Goal: Task Accomplishment & Management: Manage account settings

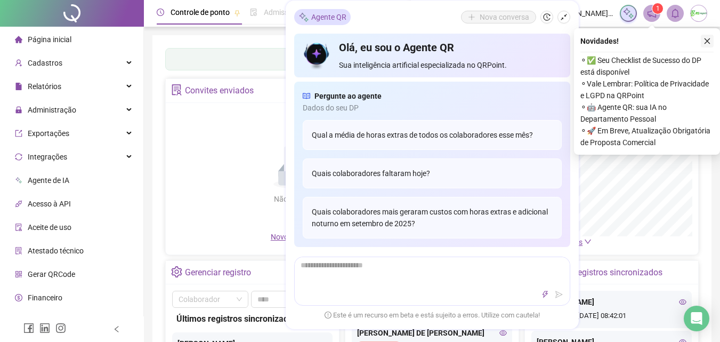
click at [709, 41] on icon "close" at bounding box center [707, 40] width 7 height 7
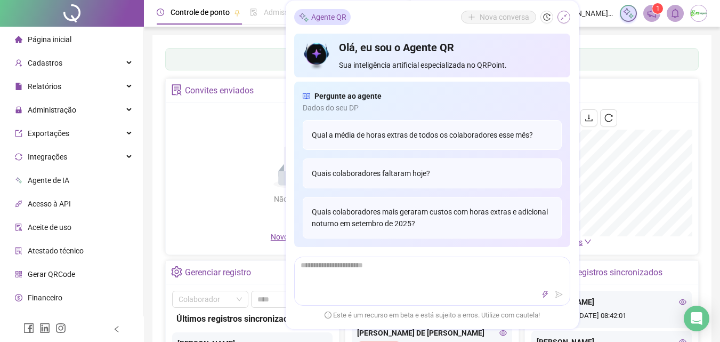
click at [562, 14] on icon "shrink" at bounding box center [563, 16] width 7 height 7
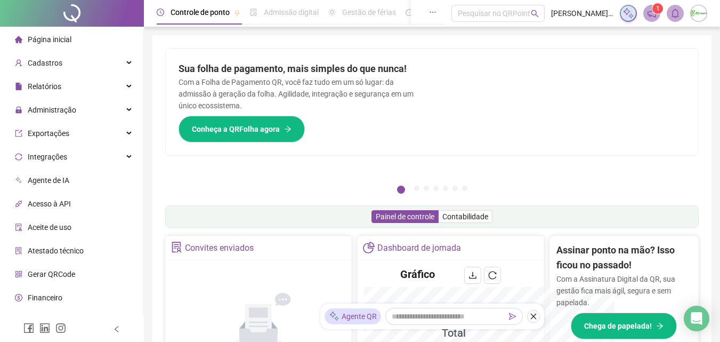
click at [234, 85] on p "Com a Folha de Pagamento QR, você faz tudo em um só lugar: da admissão à geraçã…" at bounding box center [299, 93] width 241 height 35
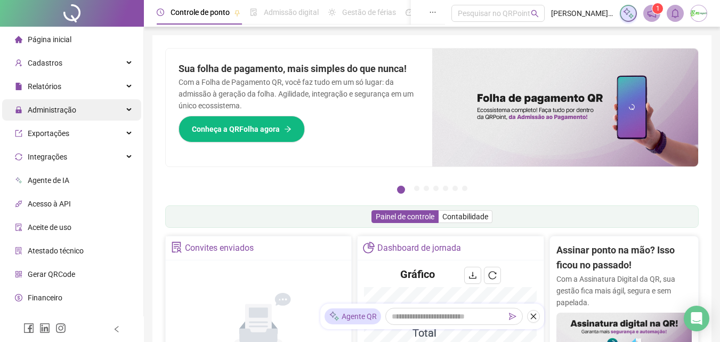
click at [64, 106] on span "Administração" at bounding box center [52, 110] width 49 height 9
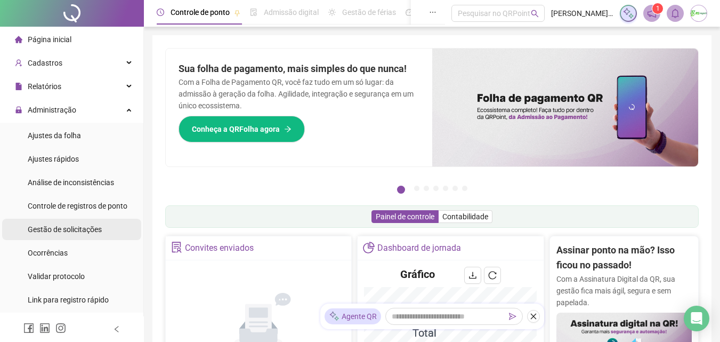
click at [70, 230] on span "Gestão de solicitações" at bounding box center [65, 229] width 74 height 9
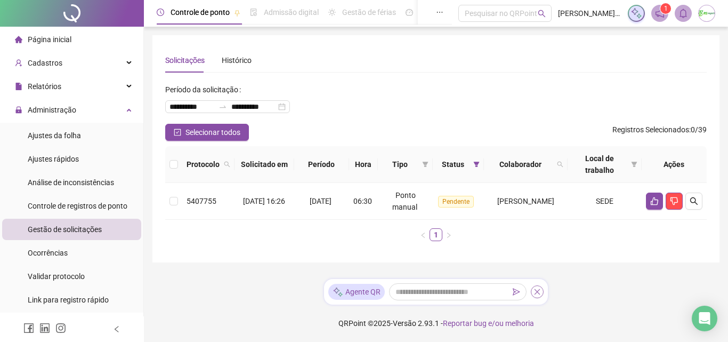
click at [539, 293] on icon "close" at bounding box center [538, 292] width 6 height 6
click at [653, 196] on button "button" at bounding box center [654, 200] width 17 height 17
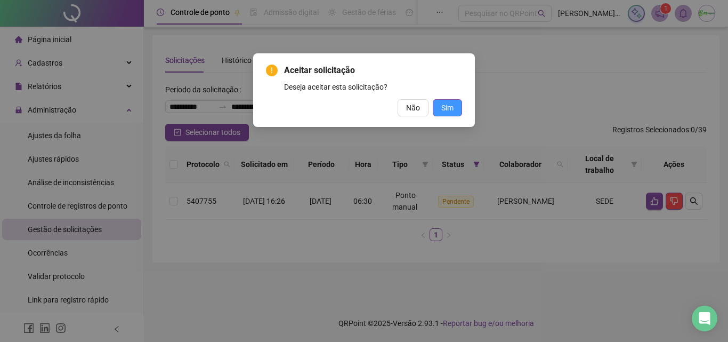
click at [446, 109] on span "Sim" at bounding box center [447, 108] width 12 height 12
click at [449, 112] on span "Sim" at bounding box center [447, 108] width 12 height 12
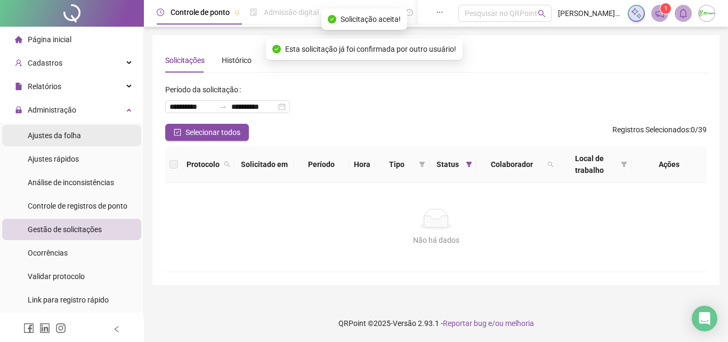
click at [55, 132] on span "Ajustes da folha" at bounding box center [54, 135] width 53 height 9
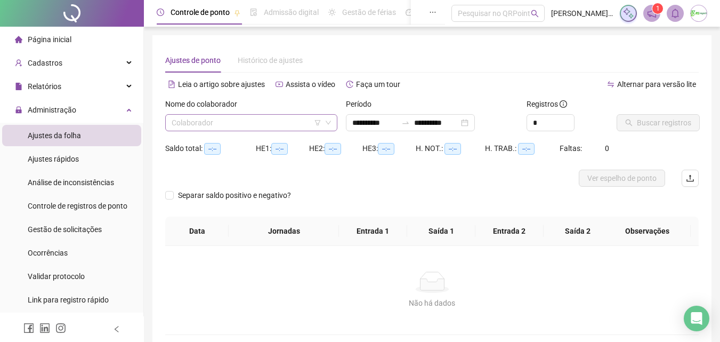
click at [240, 120] on input "search" at bounding box center [247, 123] width 150 height 16
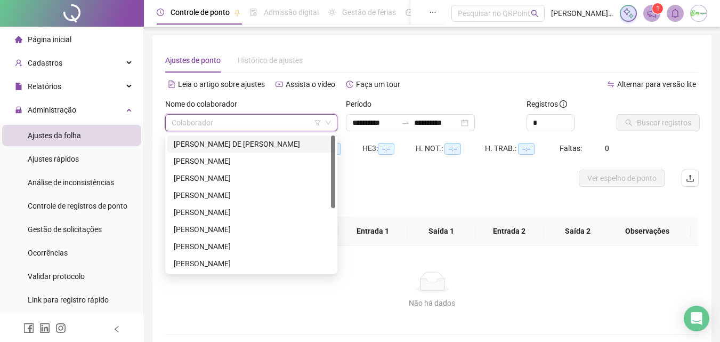
click at [249, 144] on div "[PERSON_NAME] DE [PERSON_NAME]" at bounding box center [251, 144] width 155 height 12
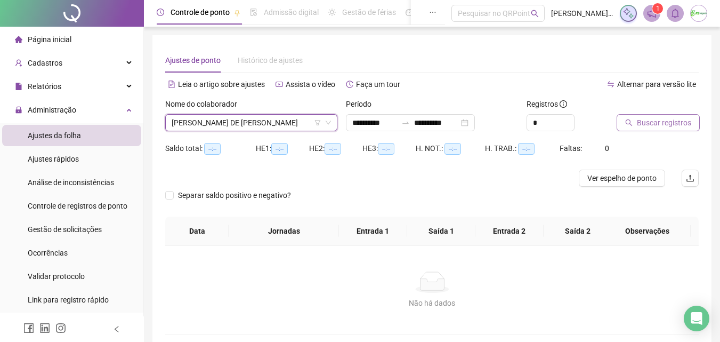
click at [671, 123] on span "Buscar registros" at bounding box center [664, 123] width 54 height 12
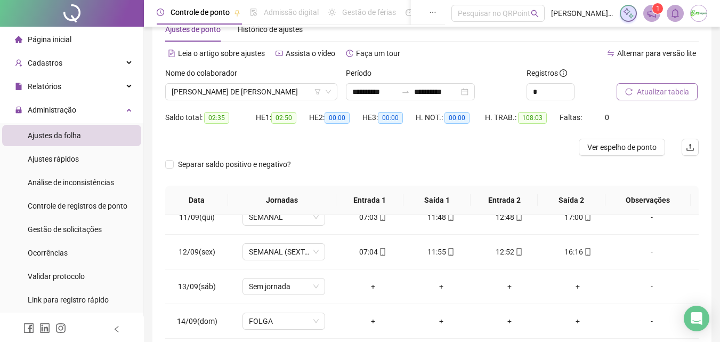
scroll to position [30, 0]
click at [397, 95] on input "**********" at bounding box center [374, 92] width 45 height 12
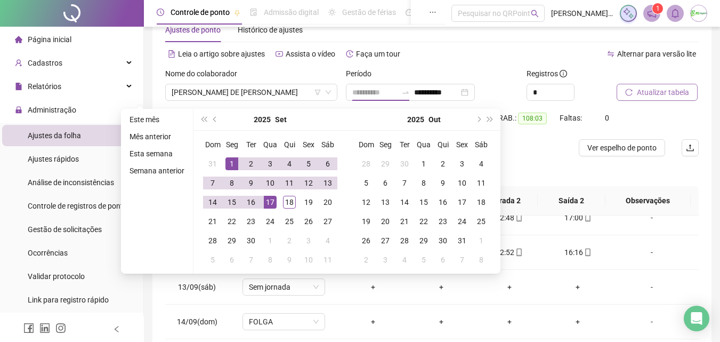
click at [232, 162] on div "1" at bounding box center [232, 163] width 13 height 13
type input "**********"
click at [287, 196] on div "18" at bounding box center [289, 202] width 13 height 13
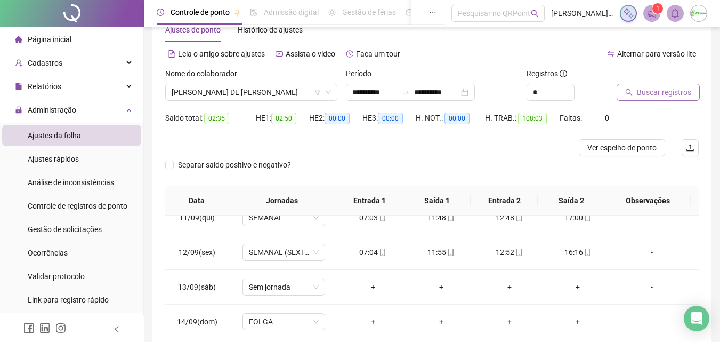
click at [677, 93] on span "Buscar registros" at bounding box center [664, 92] width 54 height 12
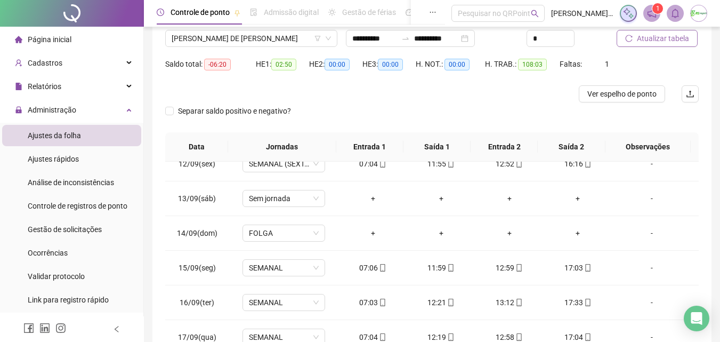
scroll to position [84, 0]
click at [305, 38] on span "[PERSON_NAME] DE [PERSON_NAME]" at bounding box center [251, 39] width 159 height 16
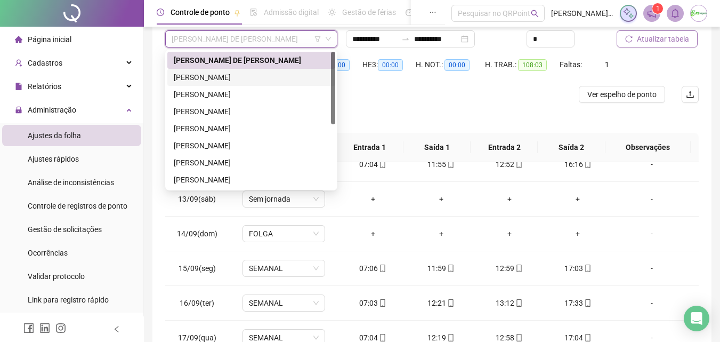
click at [293, 82] on div "[PERSON_NAME]" at bounding box center [251, 77] width 155 height 12
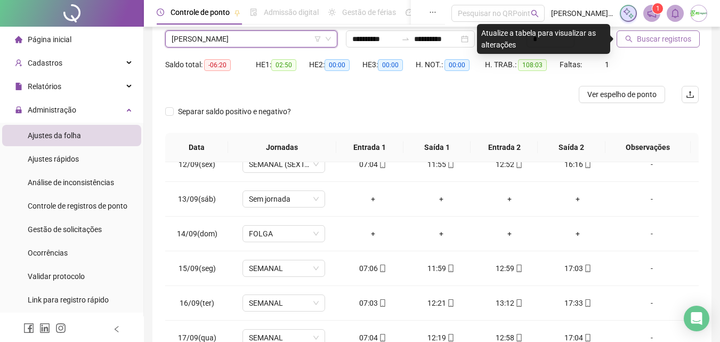
click at [645, 34] on span "Buscar registros" at bounding box center [664, 39] width 54 height 12
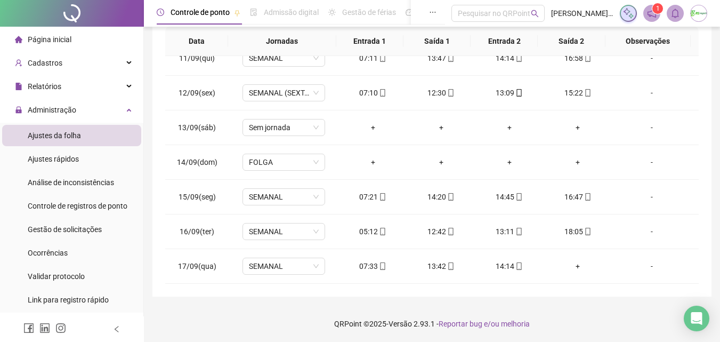
scroll to position [190, 0]
click at [447, 194] on icon "mobile" at bounding box center [450, 195] width 7 height 7
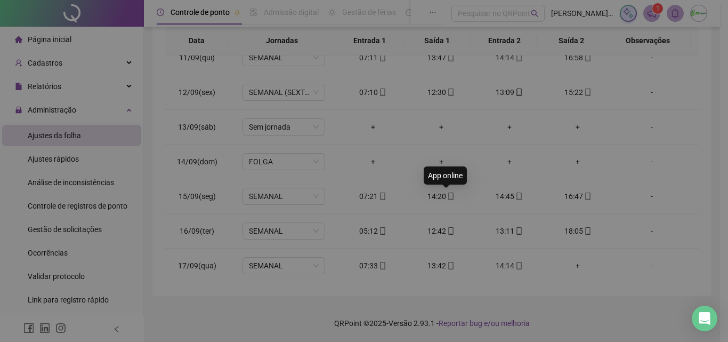
type input "**********"
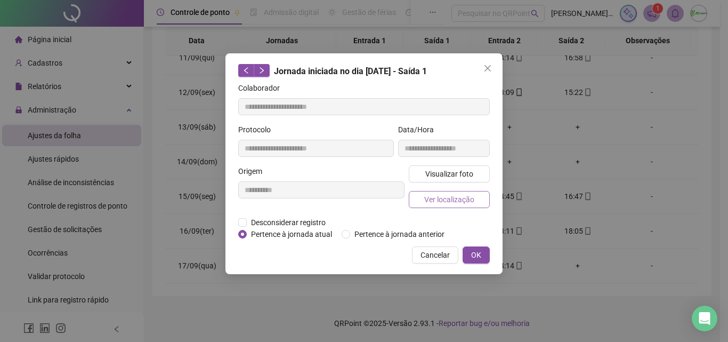
click at [460, 197] on span "Ver localização" at bounding box center [449, 200] width 50 height 12
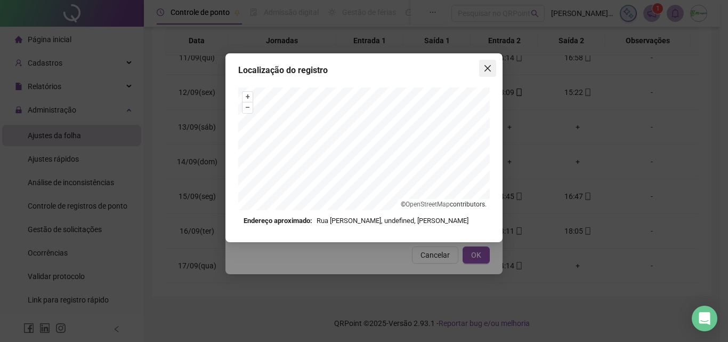
click at [487, 67] on icon "close" at bounding box center [488, 68] width 6 height 6
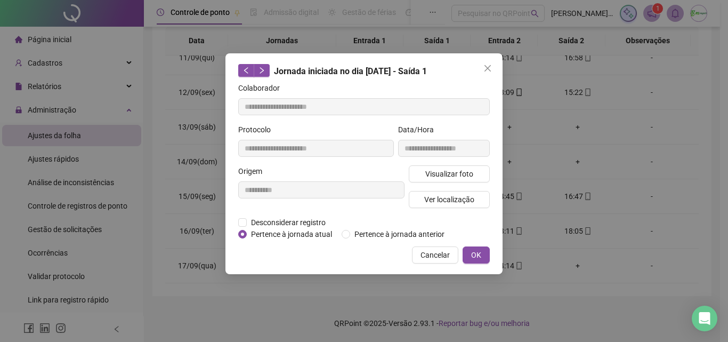
click at [487, 67] on icon "close" at bounding box center [488, 68] width 6 height 6
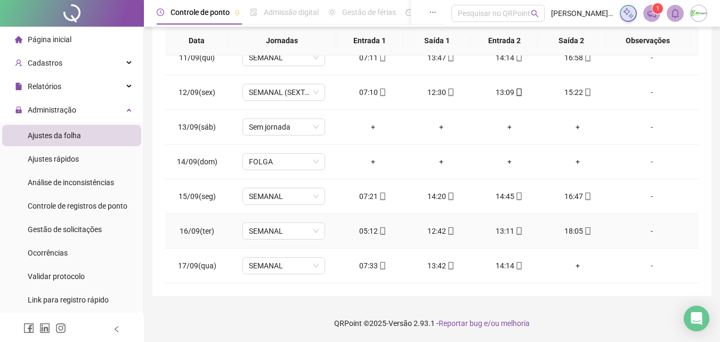
click at [382, 230] on icon "mobile" at bounding box center [383, 230] width 5 height 7
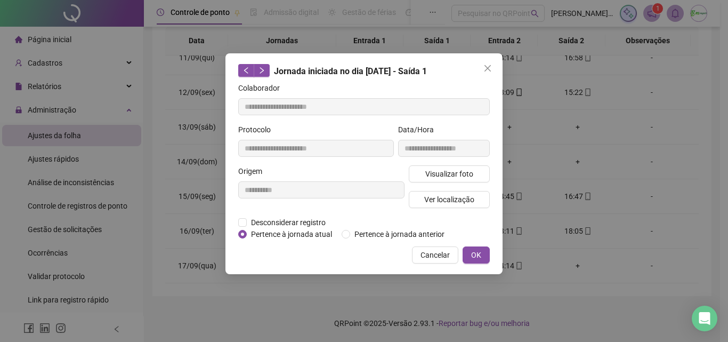
type input "**********"
click at [422, 199] on button "Ver localização" at bounding box center [449, 199] width 81 height 17
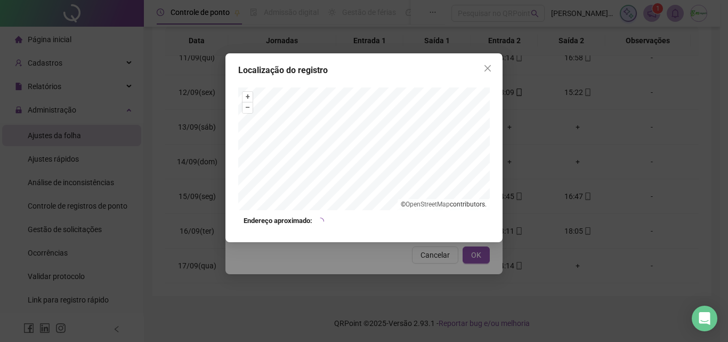
click at [490, 59] on div "Localização do registro + – ⇧ › © OpenStreetMap contributors. Endereço aproxima…" at bounding box center [364, 147] width 277 height 189
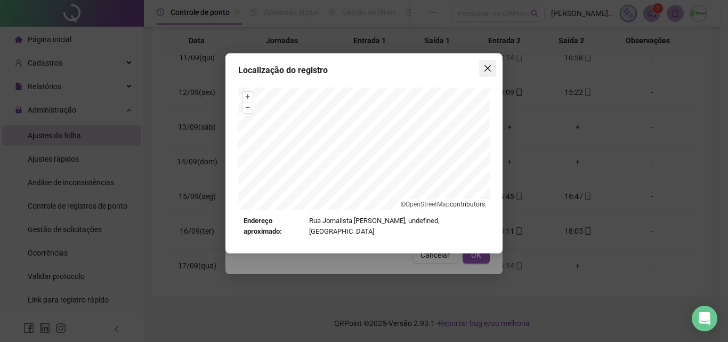
click at [487, 69] on icon "close" at bounding box center [488, 68] width 6 height 6
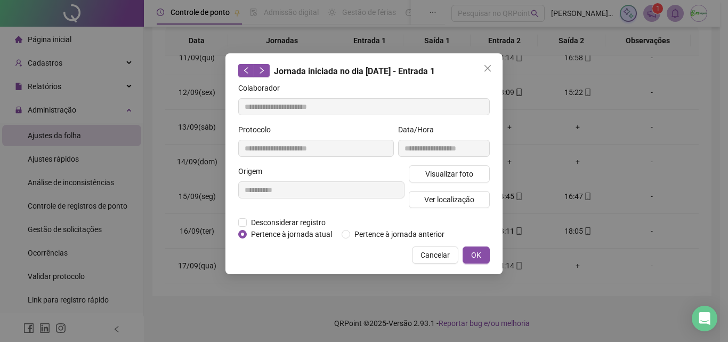
click at [487, 69] on icon "close" at bounding box center [488, 68] width 6 height 6
click at [487, 69] on div "**********" at bounding box center [364, 171] width 728 height 342
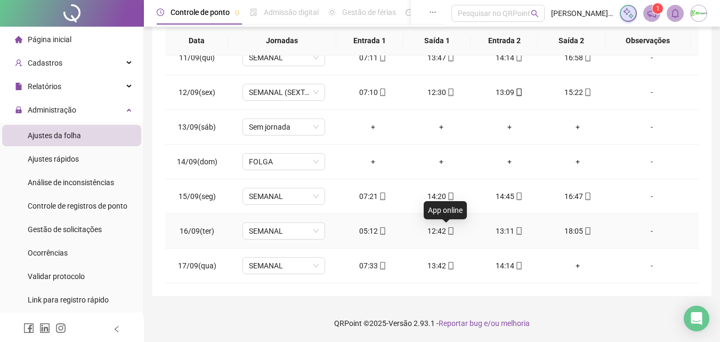
click at [449, 230] on icon "mobile" at bounding box center [451, 230] width 5 height 7
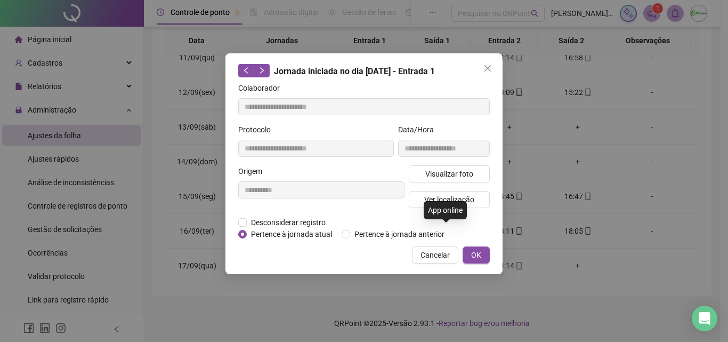
type input "**********"
click at [448, 197] on span "Ver localização" at bounding box center [449, 200] width 50 height 12
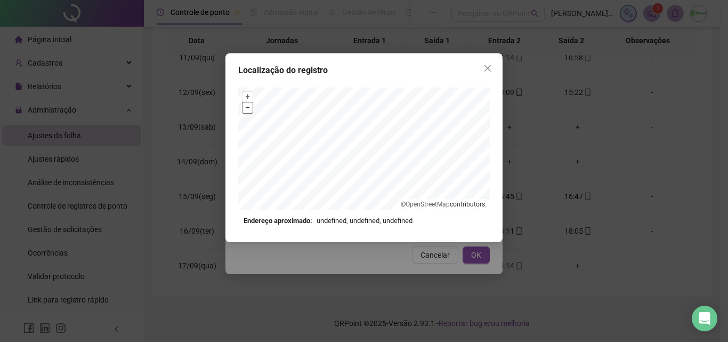
click at [251, 109] on button "–" at bounding box center [248, 107] width 10 height 10
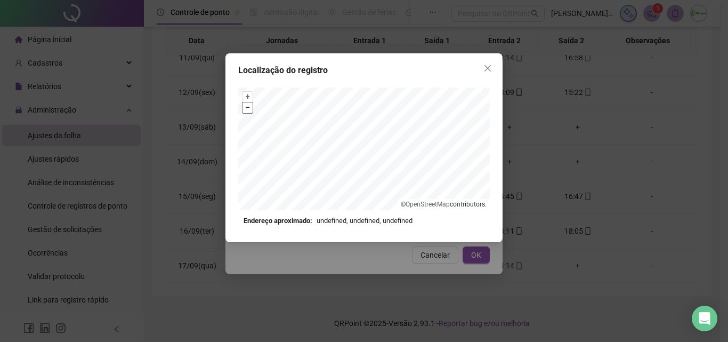
click at [251, 109] on button "–" at bounding box center [248, 107] width 10 height 10
click at [482, 65] on span "Close" at bounding box center [487, 68] width 17 height 9
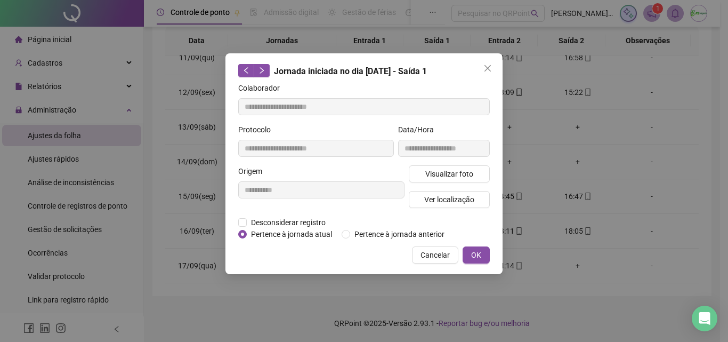
click at [482, 65] on span "Close" at bounding box center [487, 68] width 17 height 9
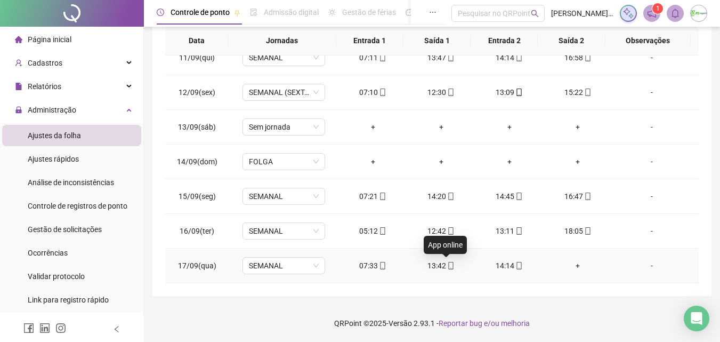
click at [448, 264] on icon "mobile" at bounding box center [450, 265] width 7 height 7
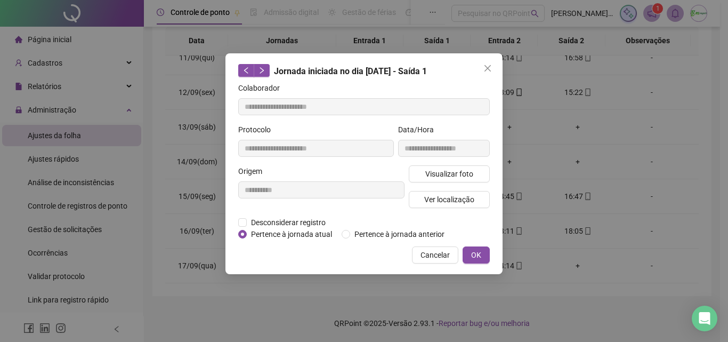
type input "**********"
click at [473, 197] on span "Ver localização" at bounding box center [449, 200] width 50 height 12
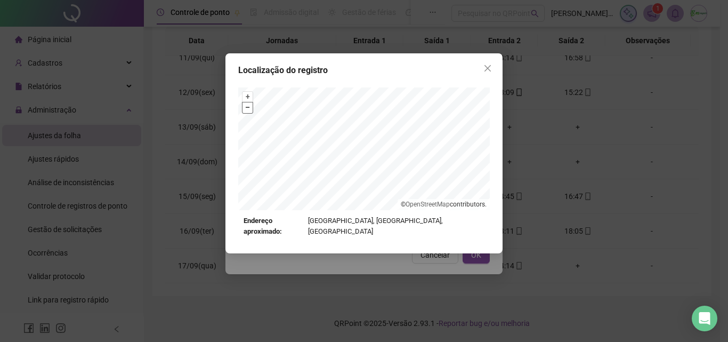
click at [248, 109] on button "–" at bounding box center [248, 107] width 10 height 10
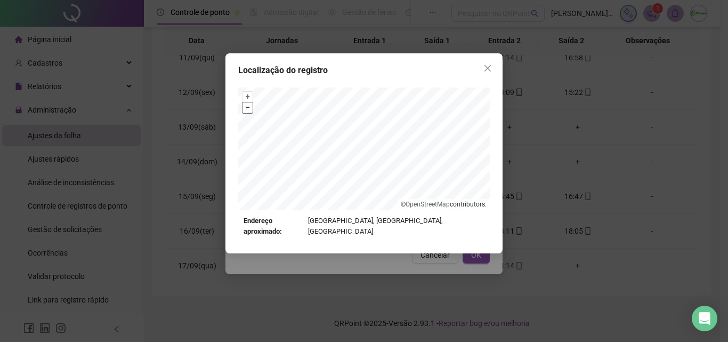
click at [248, 109] on button "–" at bounding box center [248, 107] width 10 height 10
click at [489, 66] on icon "close" at bounding box center [488, 68] width 6 height 6
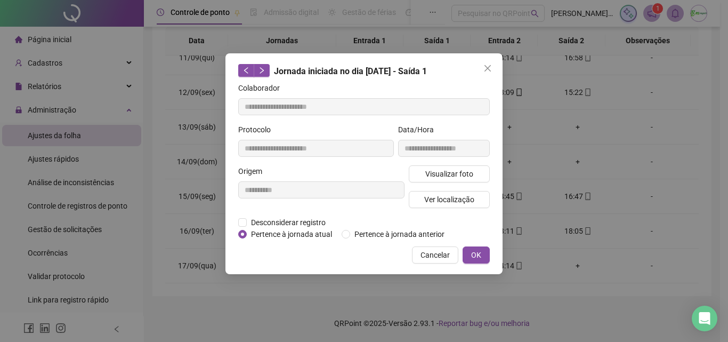
click at [489, 66] on icon "close" at bounding box center [488, 68] width 6 height 6
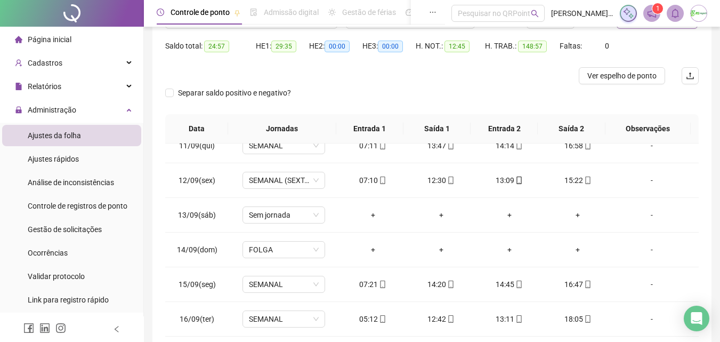
scroll to position [84, 0]
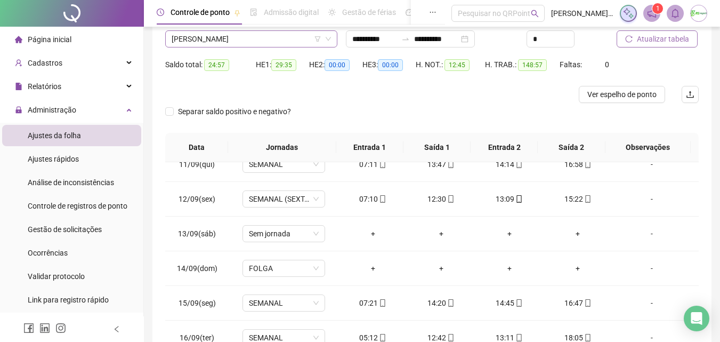
click at [286, 37] on span "[PERSON_NAME]" at bounding box center [251, 39] width 159 height 16
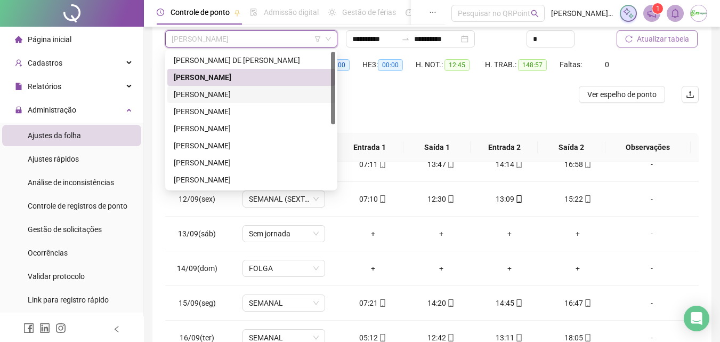
click at [276, 96] on div "[PERSON_NAME]" at bounding box center [251, 94] width 155 height 12
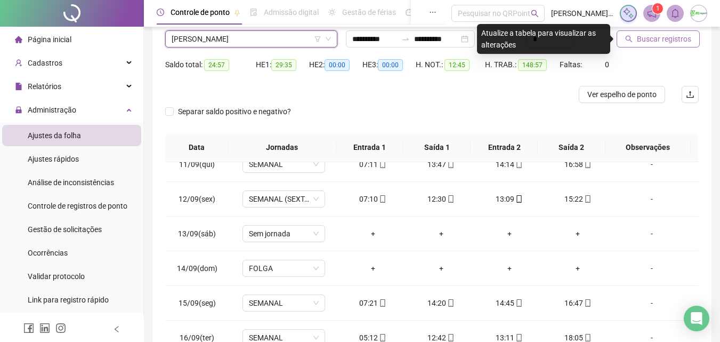
click at [675, 33] on span "Buscar registros" at bounding box center [664, 39] width 54 height 12
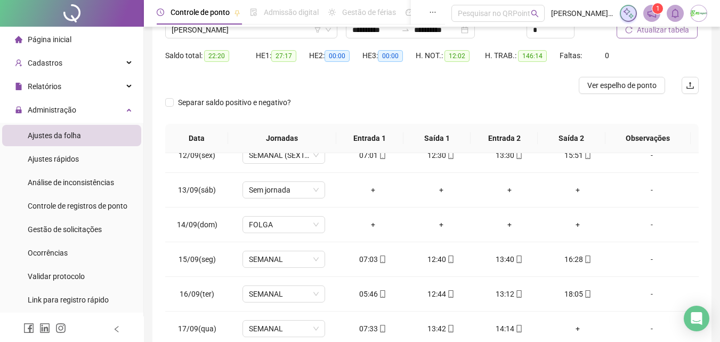
scroll to position [30, 0]
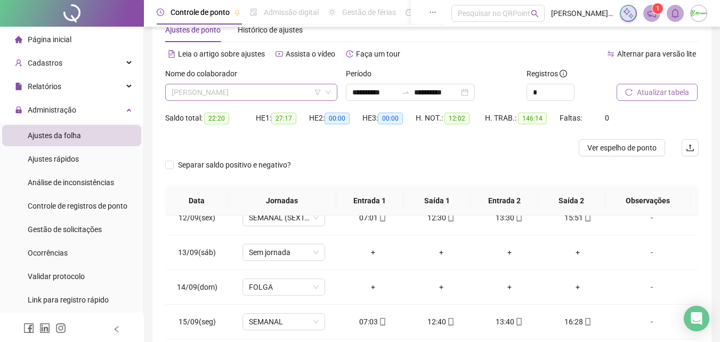
click at [302, 86] on span "[PERSON_NAME]" at bounding box center [251, 92] width 159 height 16
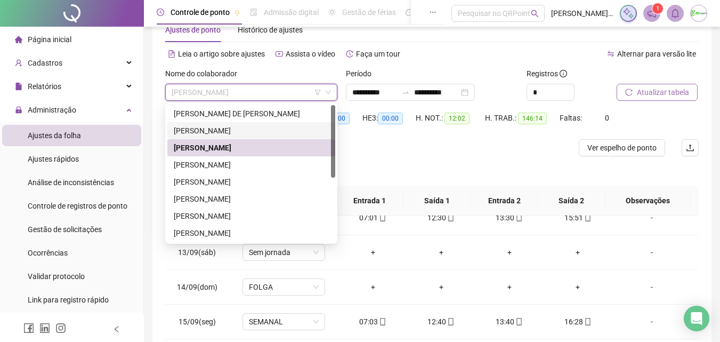
click at [278, 123] on div "[PERSON_NAME]" at bounding box center [251, 130] width 168 height 17
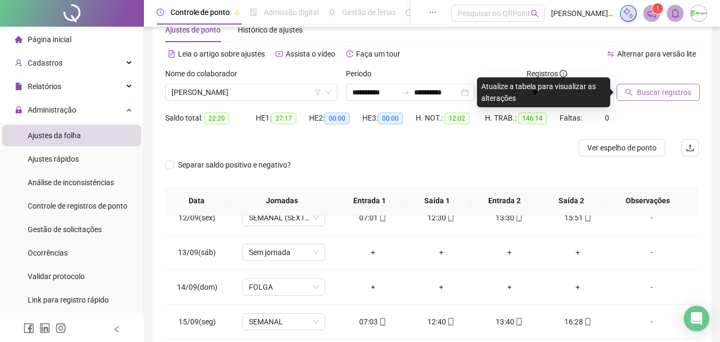
click at [631, 87] on button "Buscar registros" at bounding box center [658, 92] width 83 height 17
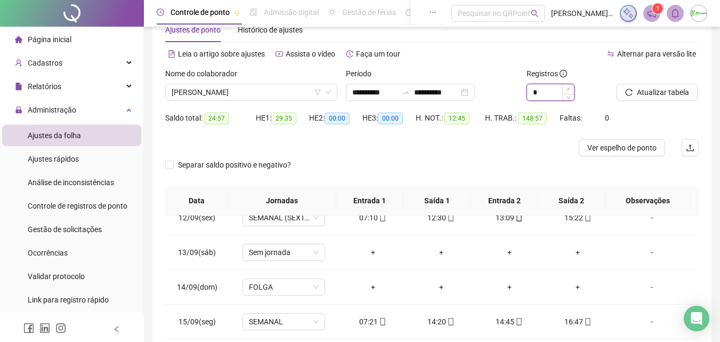
click at [569, 92] on span "Increase Value" at bounding box center [568, 89] width 12 height 10
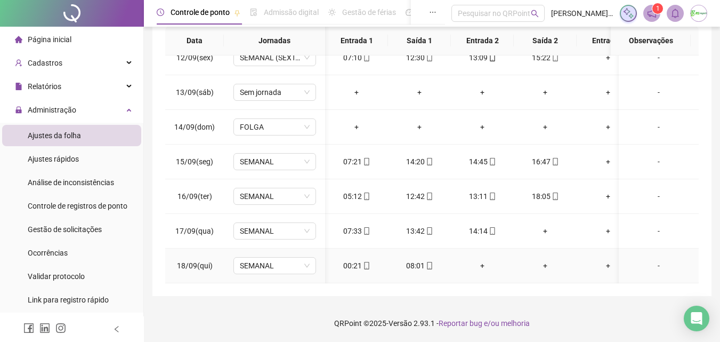
scroll to position [0, 1]
click at [664, 271] on div "-" at bounding box center [658, 266] width 63 height 12
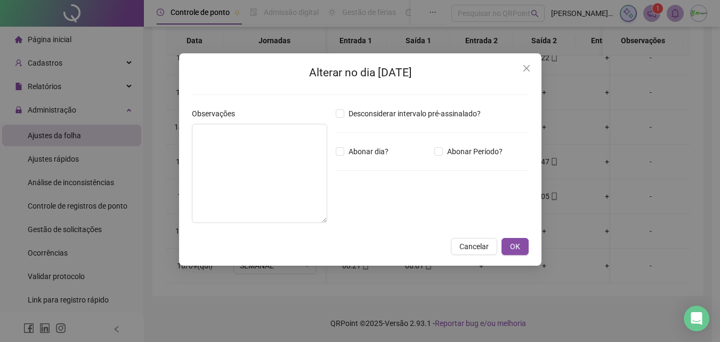
scroll to position [84, 0]
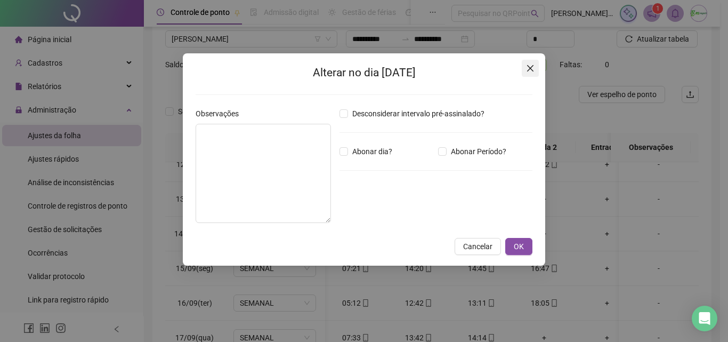
click at [535, 71] on span "Close" at bounding box center [530, 68] width 17 height 9
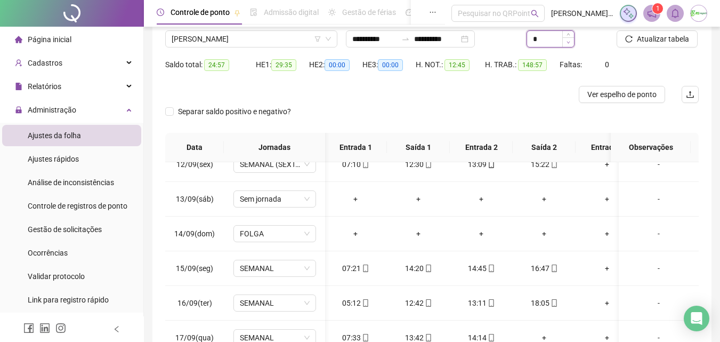
click at [569, 41] on icon "down" at bounding box center [569, 43] width 4 height 4
type input "*"
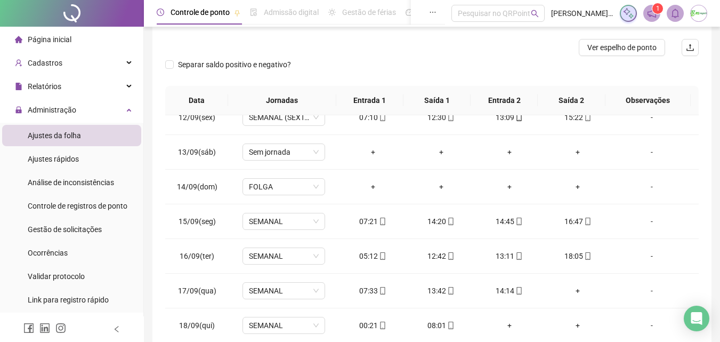
scroll to position [190, 0]
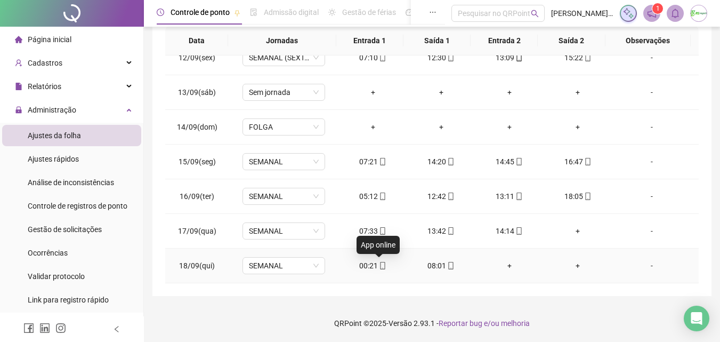
click at [379, 267] on icon "mobile" at bounding box center [382, 265] width 7 height 7
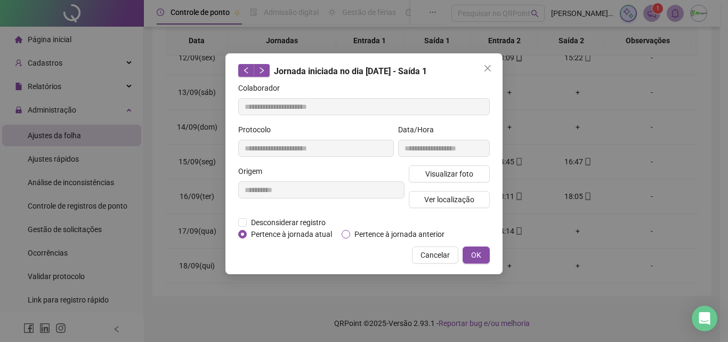
type input "**********"
click at [355, 230] on span "Pertence à jornada anterior" at bounding box center [399, 234] width 99 height 12
click at [482, 255] on button "OK" at bounding box center [476, 254] width 27 height 17
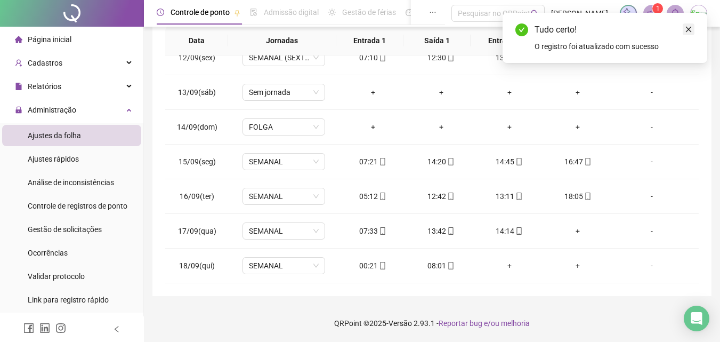
click at [689, 28] on icon "close" at bounding box center [688, 29] width 7 height 7
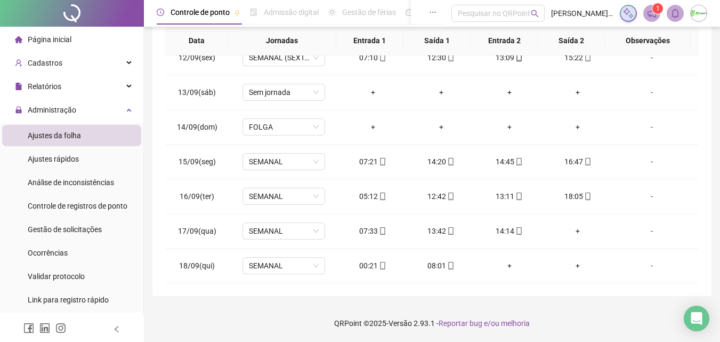
scroll to position [84, 0]
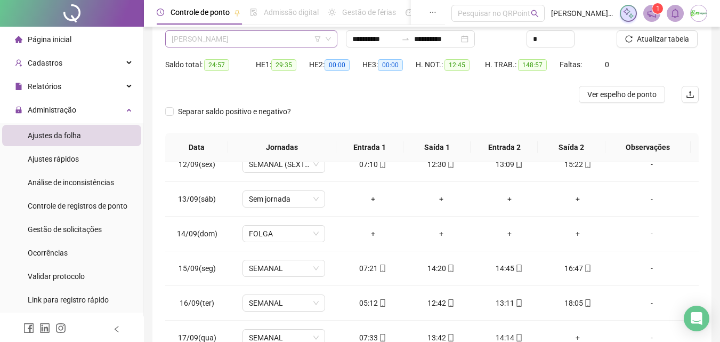
click at [294, 39] on span "[PERSON_NAME]" at bounding box center [251, 39] width 159 height 16
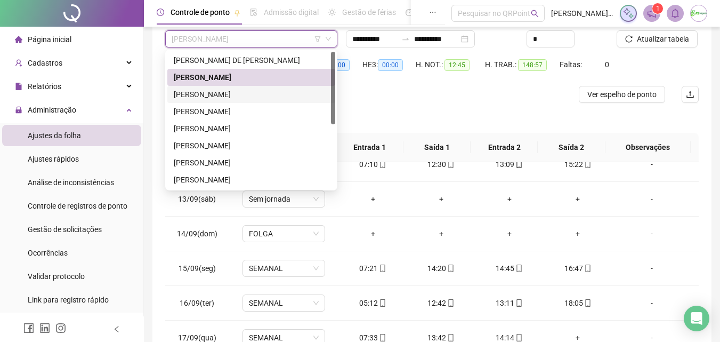
click at [256, 94] on div "[PERSON_NAME]" at bounding box center [251, 94] width 155 height 12
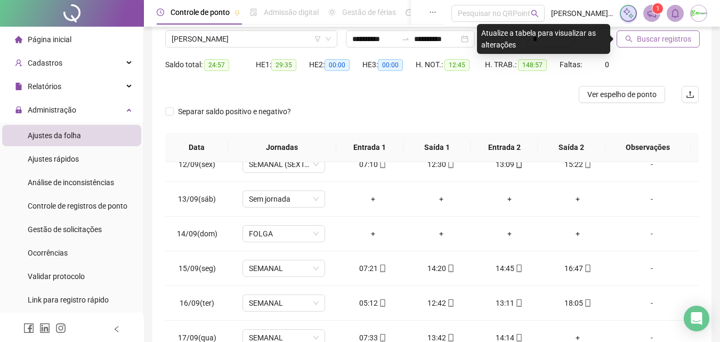
click at [639, 38] on span "Buscar registros" at bounding box center [664, 39] width 54 height 12
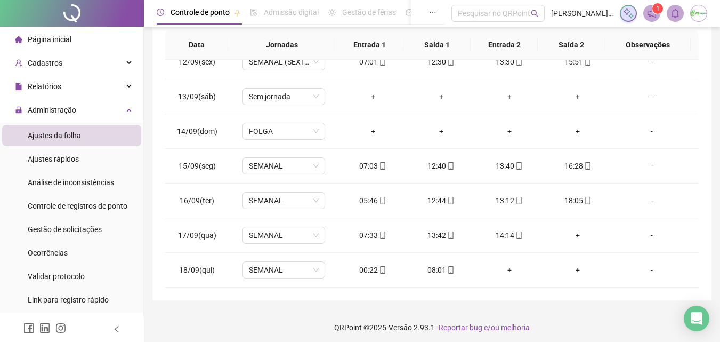
scroll to position [190, 0]
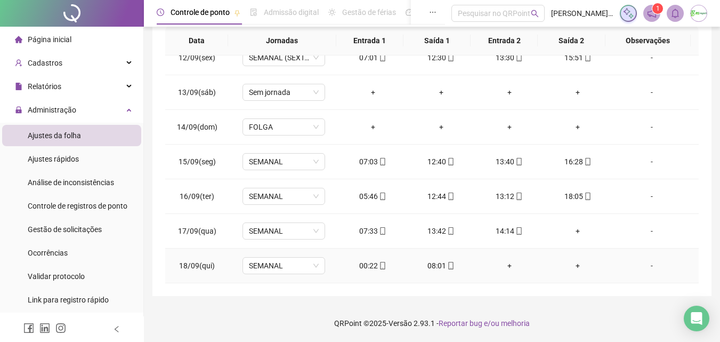
click at [379, 262] on icon "mobile" at bounding box center [382, 265] width 7 height 7
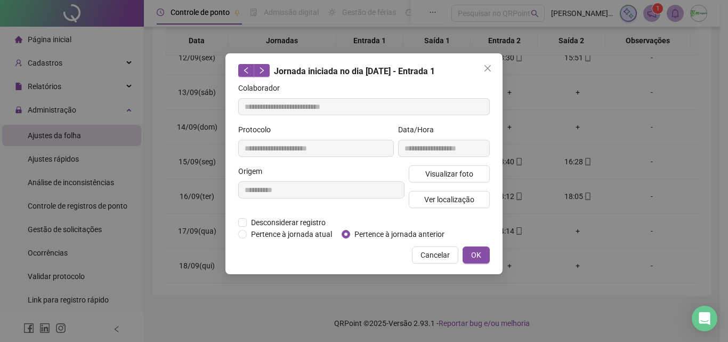
type input "**********"
click at [417, 232] on span "Pertence à jornada anterior" at bounding box center [399, 234] width 99 height 12
click at [480, 255] on span "OK" at bounding box center [476, 255] width 10 height 12
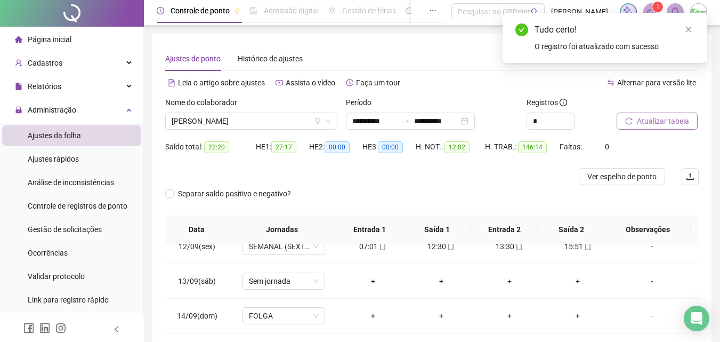
scroll to position [0, 0]
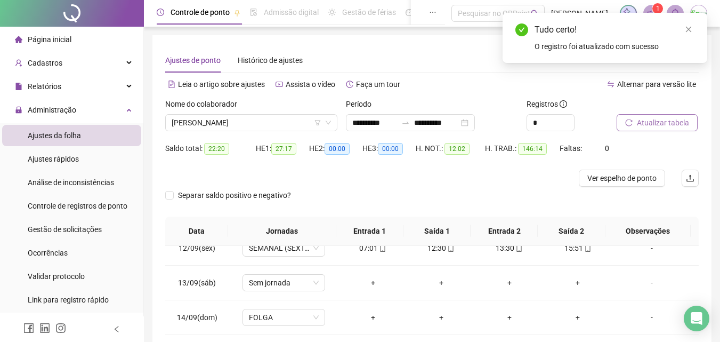
click at [675, 124] on span "Atualizar tabela" at bounding box center [663, 123] width 52 height 12
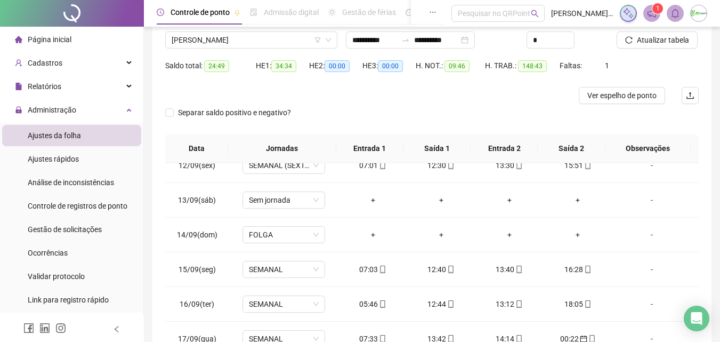
scroll to position [30, 0]
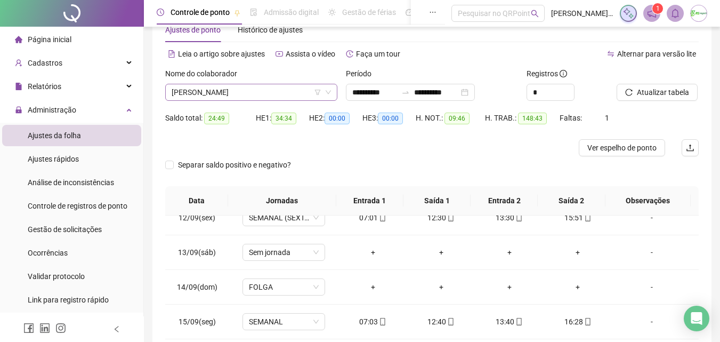
click at [284, 95] on span "[PERSON_NAME]" at bounding box center [251, 92] width 159 height 16
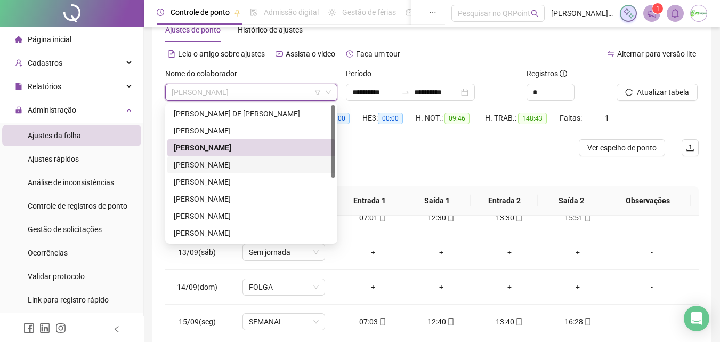
click at [286, 161] on div "[PERSON_NAME]" at bounding box center [251, 165] width 155 height 12
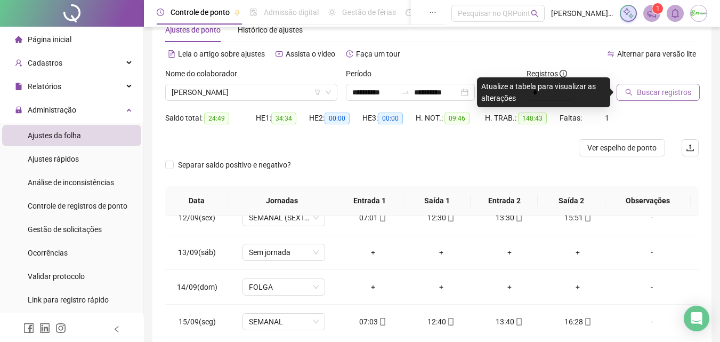
click at [643, 87] on span "Buscar registros" at bounding box center [664, 92] width 54 height 12
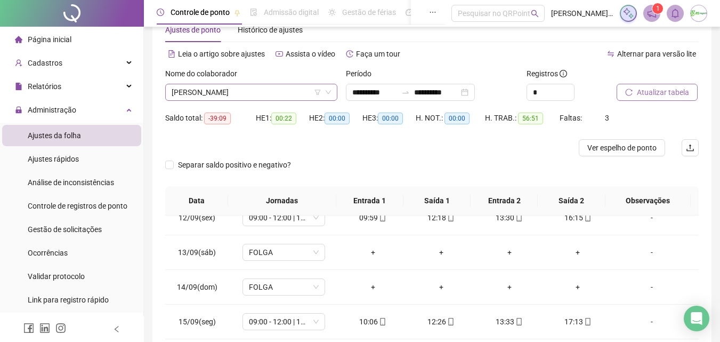
click at [282, 93] on span "[PERSON_NAME]" at bounding box center [251, 92] width 159 height 16
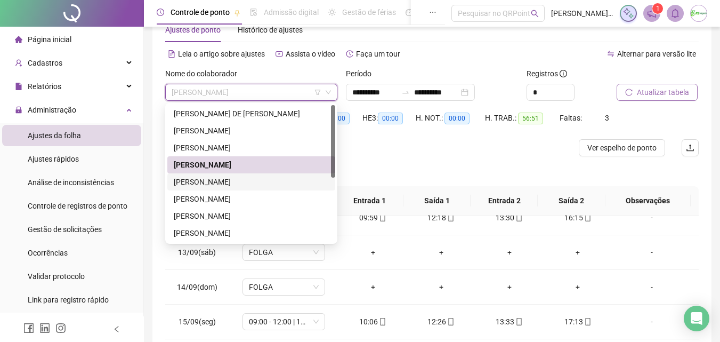
click at [271, 182] on div "[PERSON_NAME]" at bounding box center [251, 182] width 155 height 12
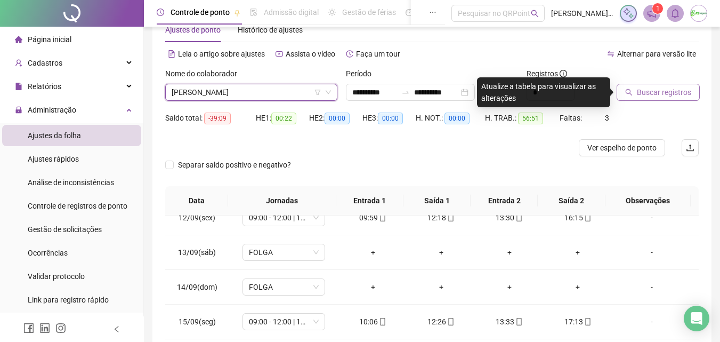
click at [674, 90] on span "Buscar registros" at bounding box center [664, 92] width 54 height 12
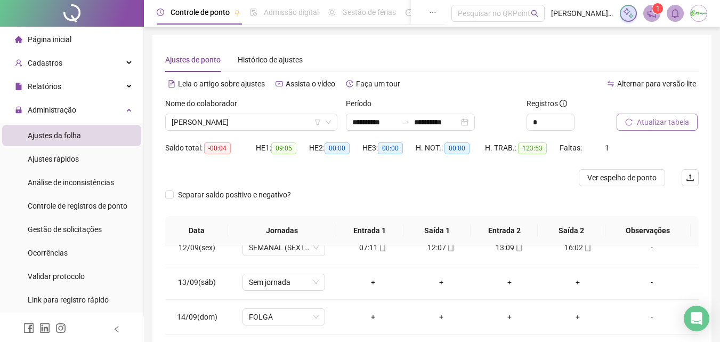
scroll to position [0, 0]
click at [296, 124] on span "[PERSON_NAME]" at bounding box center [251, 123] width 159 height 16
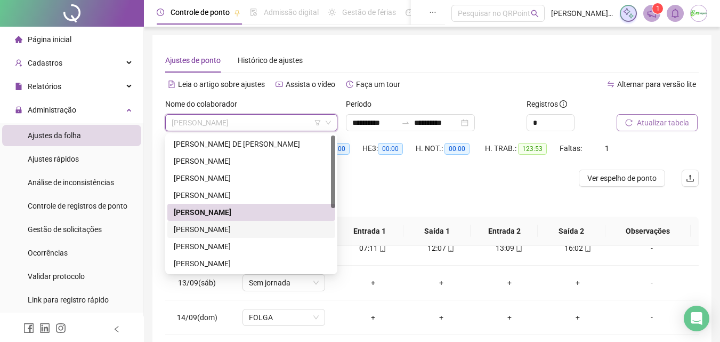
click at [254, 227] on div "[PERSON_NAME]" at bounding box center [251, 229] width 155 height 12
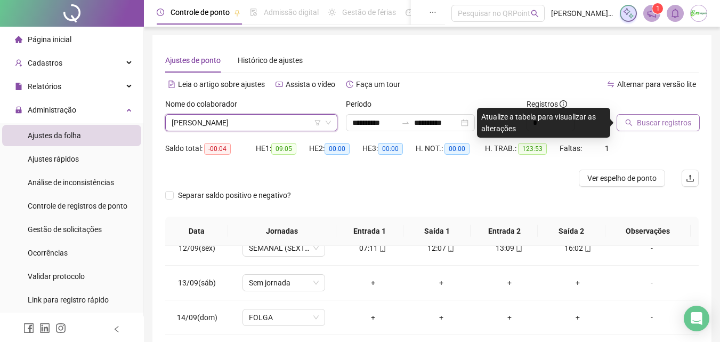
click at [672, 117] on span "Buscar registros" at bounding box center [664, 123] width 54 height 12
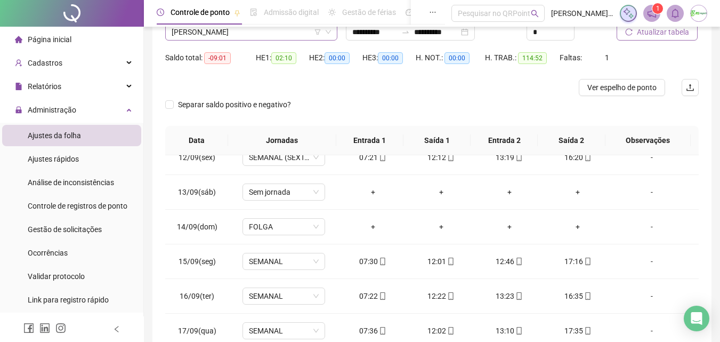
scroll to position [84, 0]
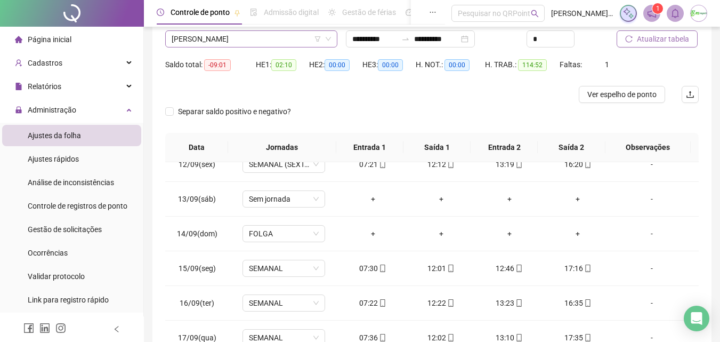
click at [246, 40] on span "[PERSON_NAME]" at bounding box center [251, 39] width 159 height 16
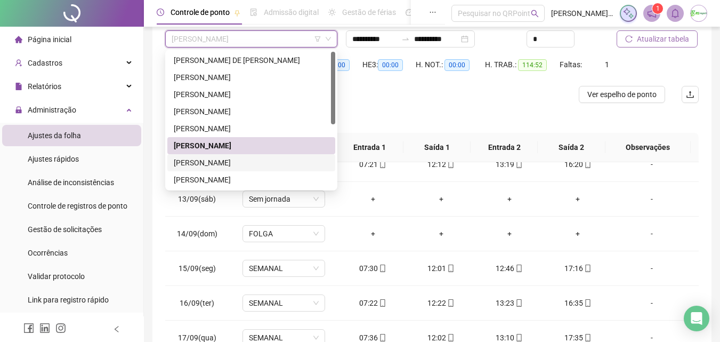
click at [243, 162] on div "[PERSON_NAME]" at bounding box center [251, 163] width 155 height 12
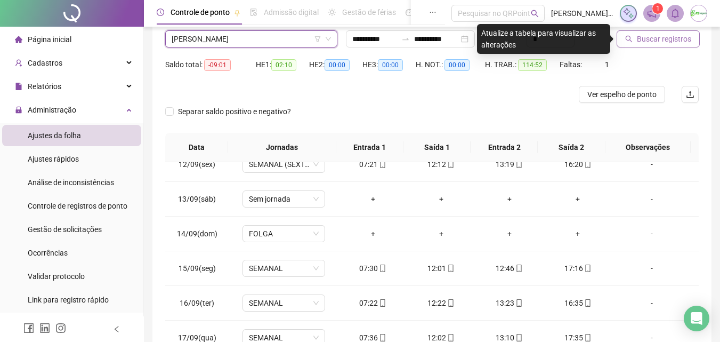
click at [677, 37] on span "Buscar registros" at bounding box center [664, 39] width 54 height 12
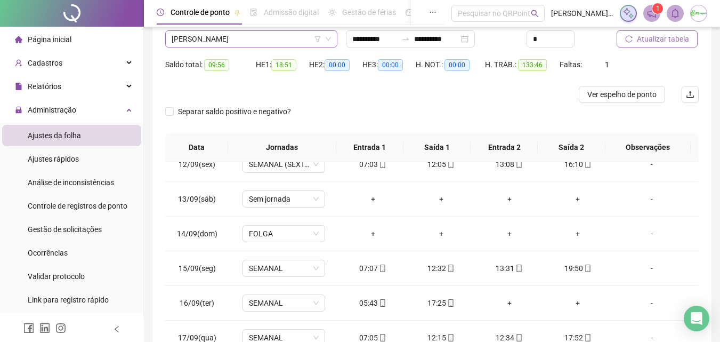
click at [296, 44] on span "[PERSON_NAME]" at bounding box center [251, 39] width 159 height 16
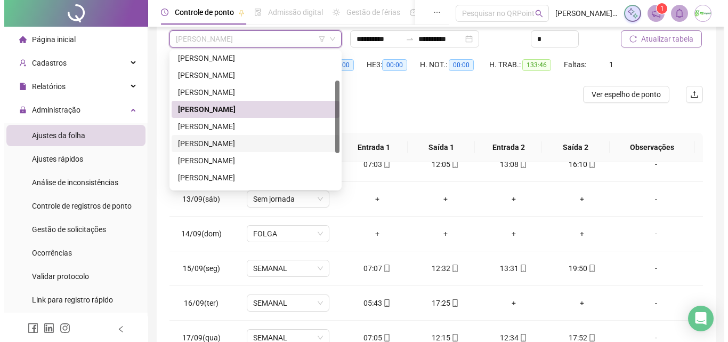
scroll to position [107, 0]
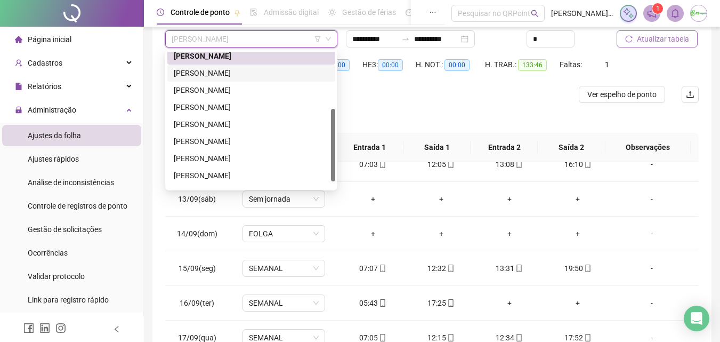
click at [251, 75] on div "[PERSON_NAME]" at bounding box center [251, 73] width 155 height 12
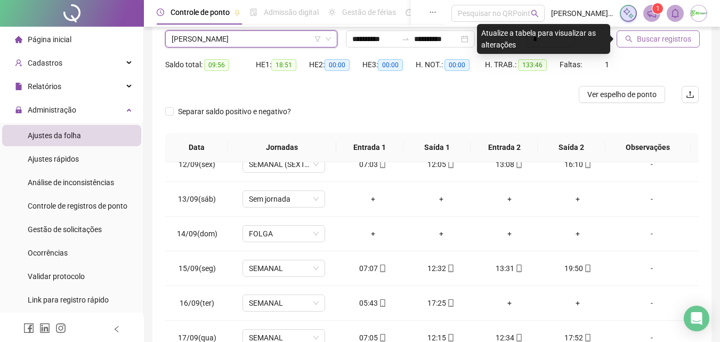
click at [685, 39] on span "Buscar registros" at bounding box center [664, 39] width 54 height 12
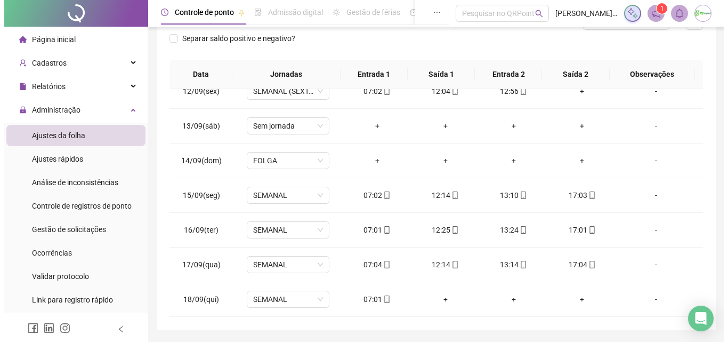
scroll to position [84, 0]
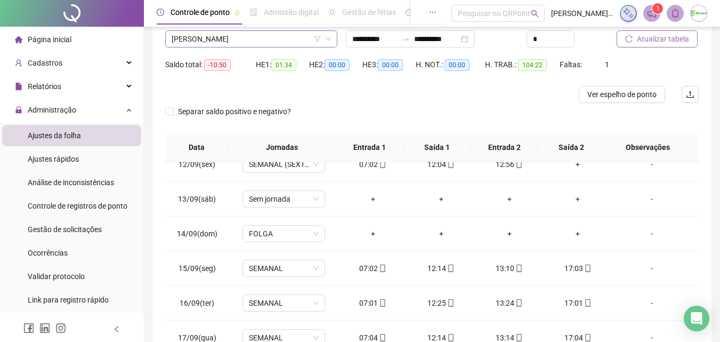
click at [267, 41] on span "[PERSON_NAME]" at bounding box center [251, 39] width 159 height 16
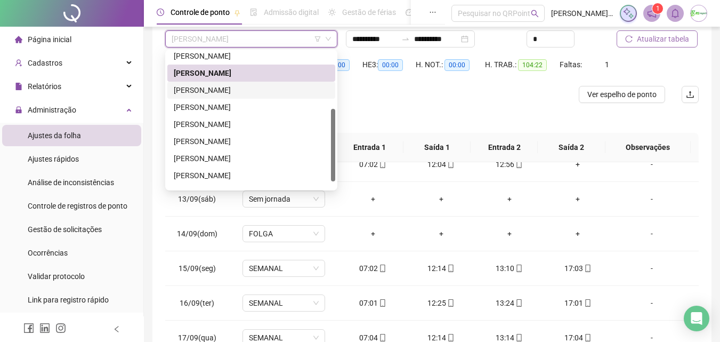
click at [268, 84] on div "[PERSON_NAME]" at bounding box center [251, 90] width 168 height 17
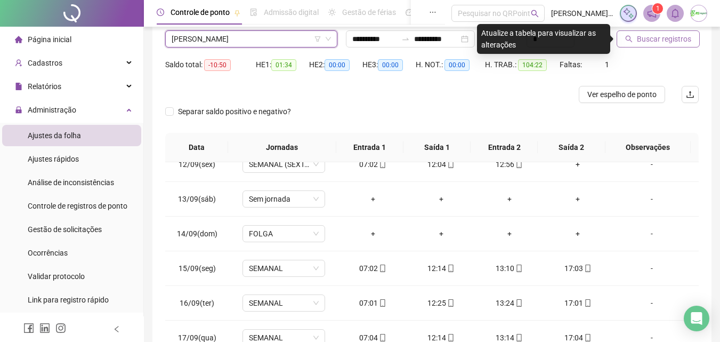
click at [639, 40] on span "Buscar registros" at bounding box center [664, 39] width 54 height 12
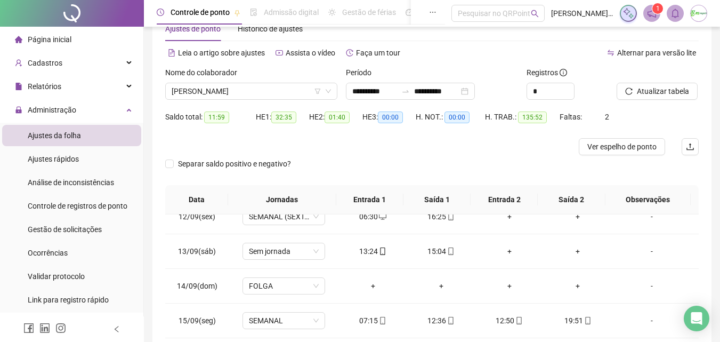
scroll to position [30, 0]
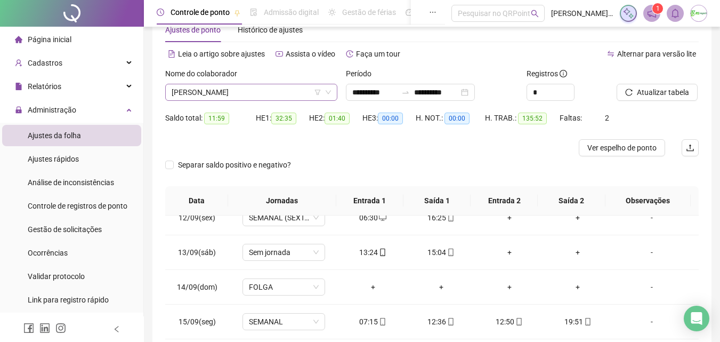
click at [265, 92] on span "[PERSON_NAME]" at bounding box center [251, 92] width 159 height 16
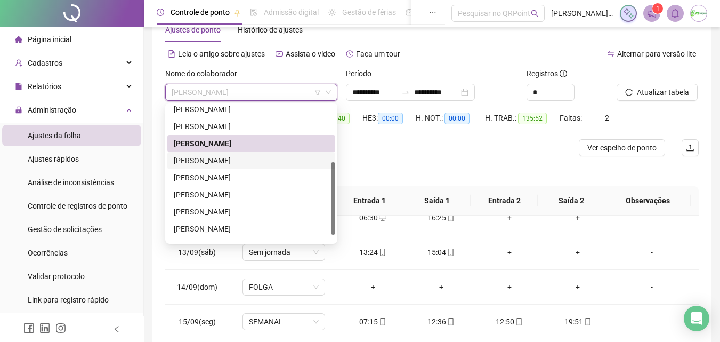
click at [248, 162] on div "[PERSON_NAME]" at bounding box center [251, 161] width 155 height 12
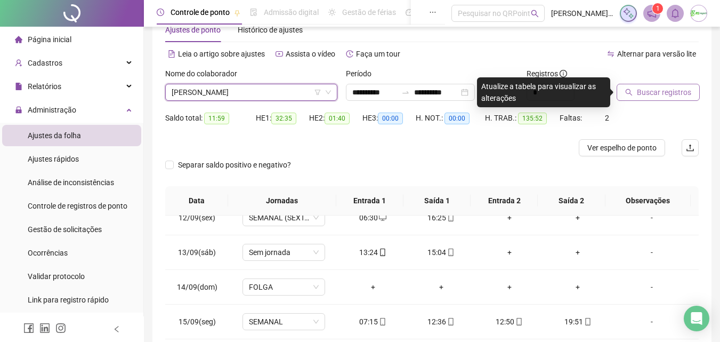
click at [675, 95] on span "Buscar registros" at bounding box center [664, 92] width 54 height 12
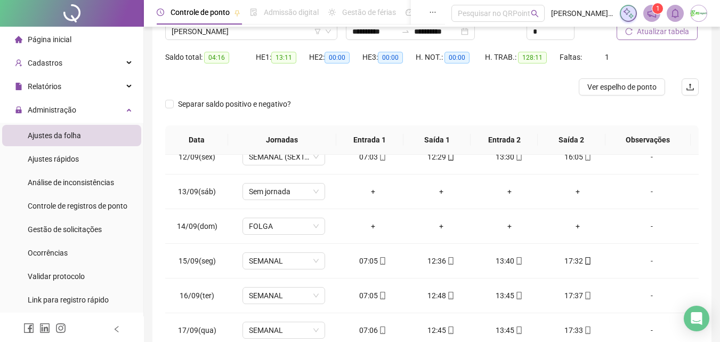
scroll to position [84, 0]
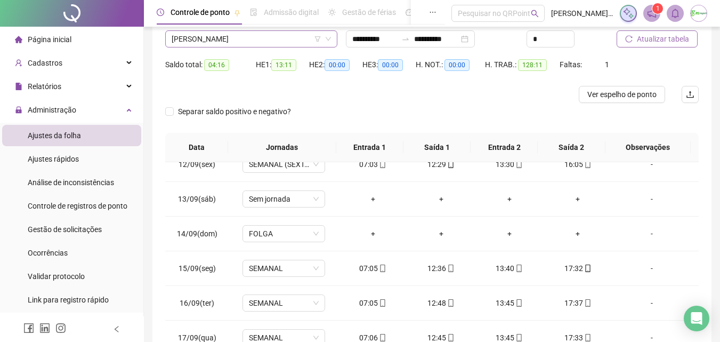
click at [283, 41] on span "[PERSON_NAME]" at bounding box center [251, 39] width 159 height 16
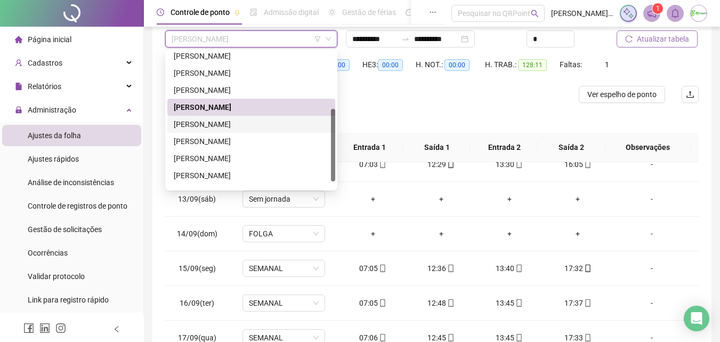
click at [277, 120] on div "[PERSON_NAME]" at bounding box center [251, 124] width 155 height 12
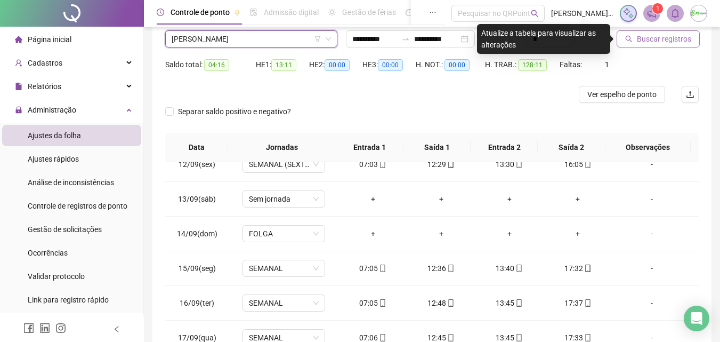
click at [689, 33] on button "Buscar registros" at bounding box center [658, 38] width 83 height 17
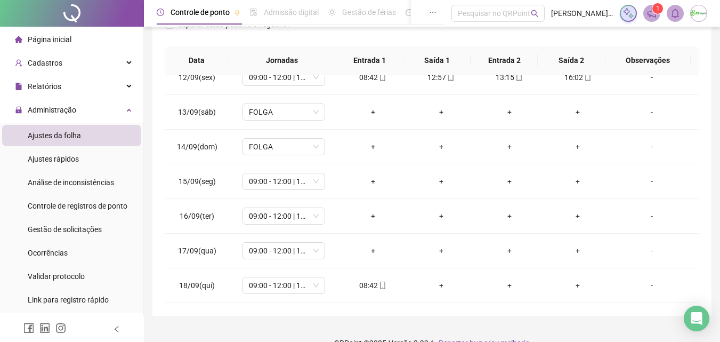
scroll to position [190, 0]
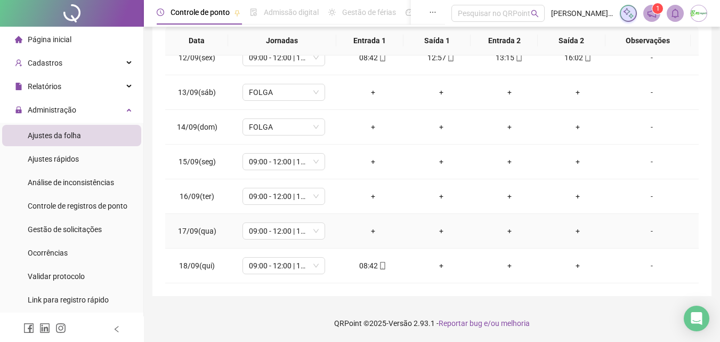
click at [642, 232] on div "-" at bounding box center [652, 231] width 63 height 12
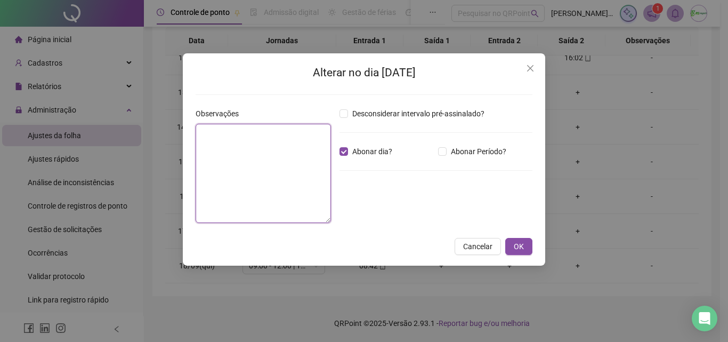
click at [294, 153] on textarea at bounding box center [263, 173] width 135 height 99
type textarea "**********"
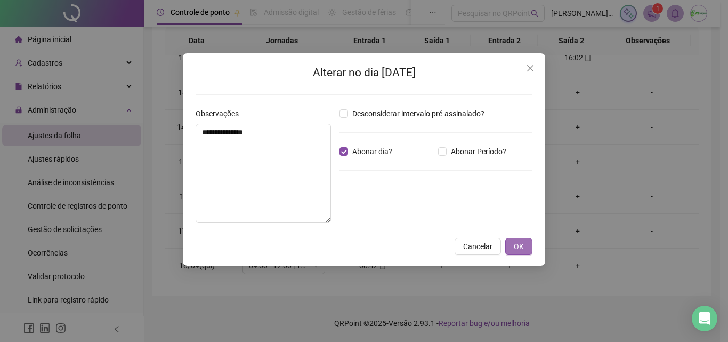
click at [527, 248] on button "OK" at bounding box center [518, 246] width 27 height 17
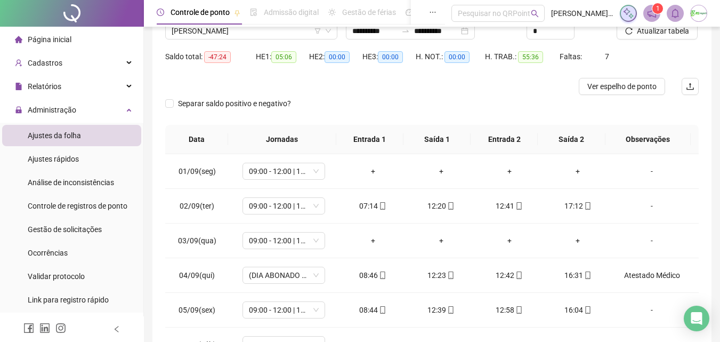
scroll to position [30, 0]
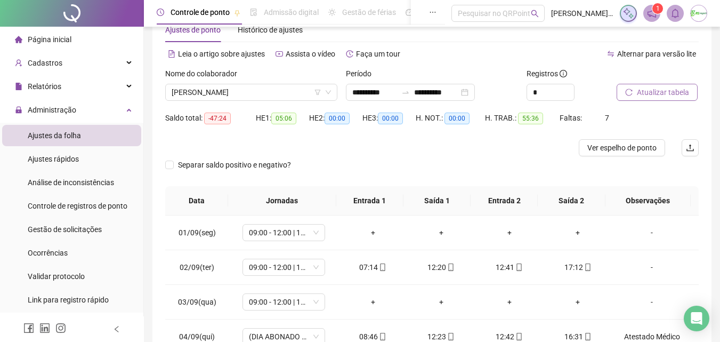
click at [659, 95] on span "Atualizar tabela" at bounding box center [663, 92] width 52 height 12
click at [279, 93] on span "[PERSON_NAME]" at bounding box center [251, 92] width 159 height 16
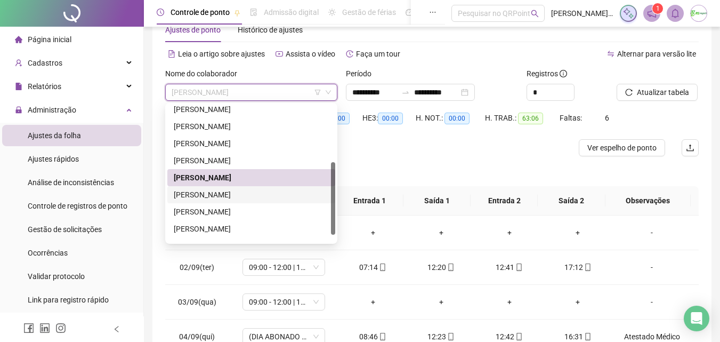
click at [268, 197] on div "[PERSON_NAME]" at bounding box center [251, 195] width 155 height 12
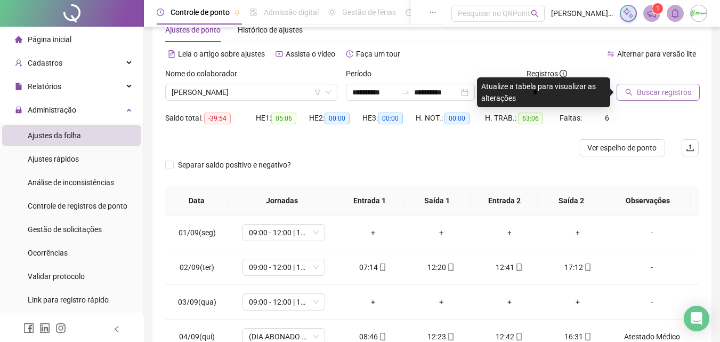
click at [665, 92] on span "Buscar registros" at bounding box center [664, 92] width 54 height 12
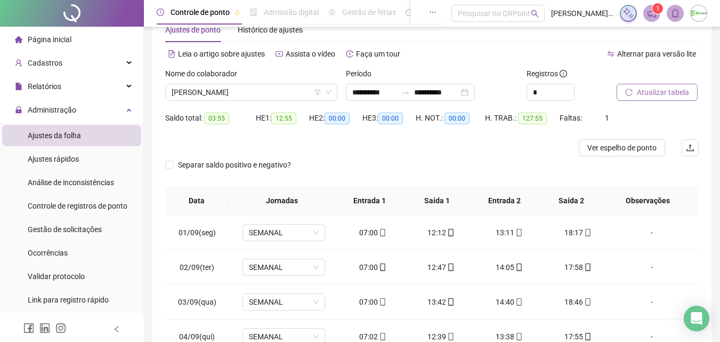
click at [666, 91] on span "Atualizar tabela" at bounding box center [663, 92] width 52 height 12
drag, startPoint x: 666, startPoint y: 91, endPoint x: 670, endPoint y: 108, distance: 17.6
click at [666, 91] on span "Atualizar tabela" at bounding box center [663, 92] width 52 height 12
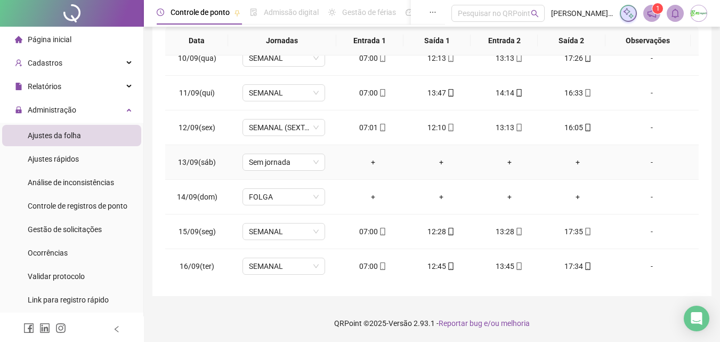
scroll to position [396, 0]
